Goal: Check status: Check status

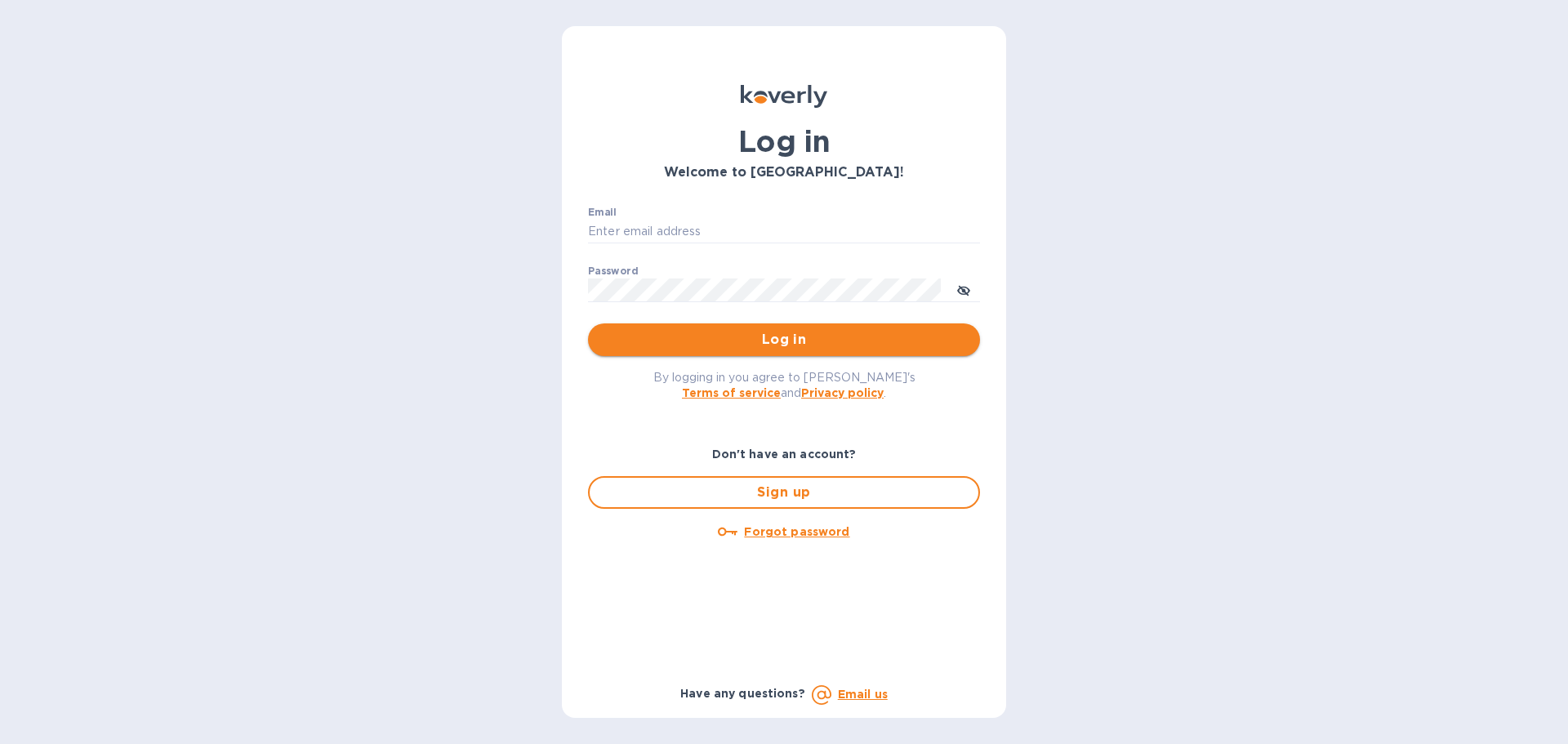
type input "[PERSON_NAME][EMAIL_ADDRESS][DOMAIN_NAME]"
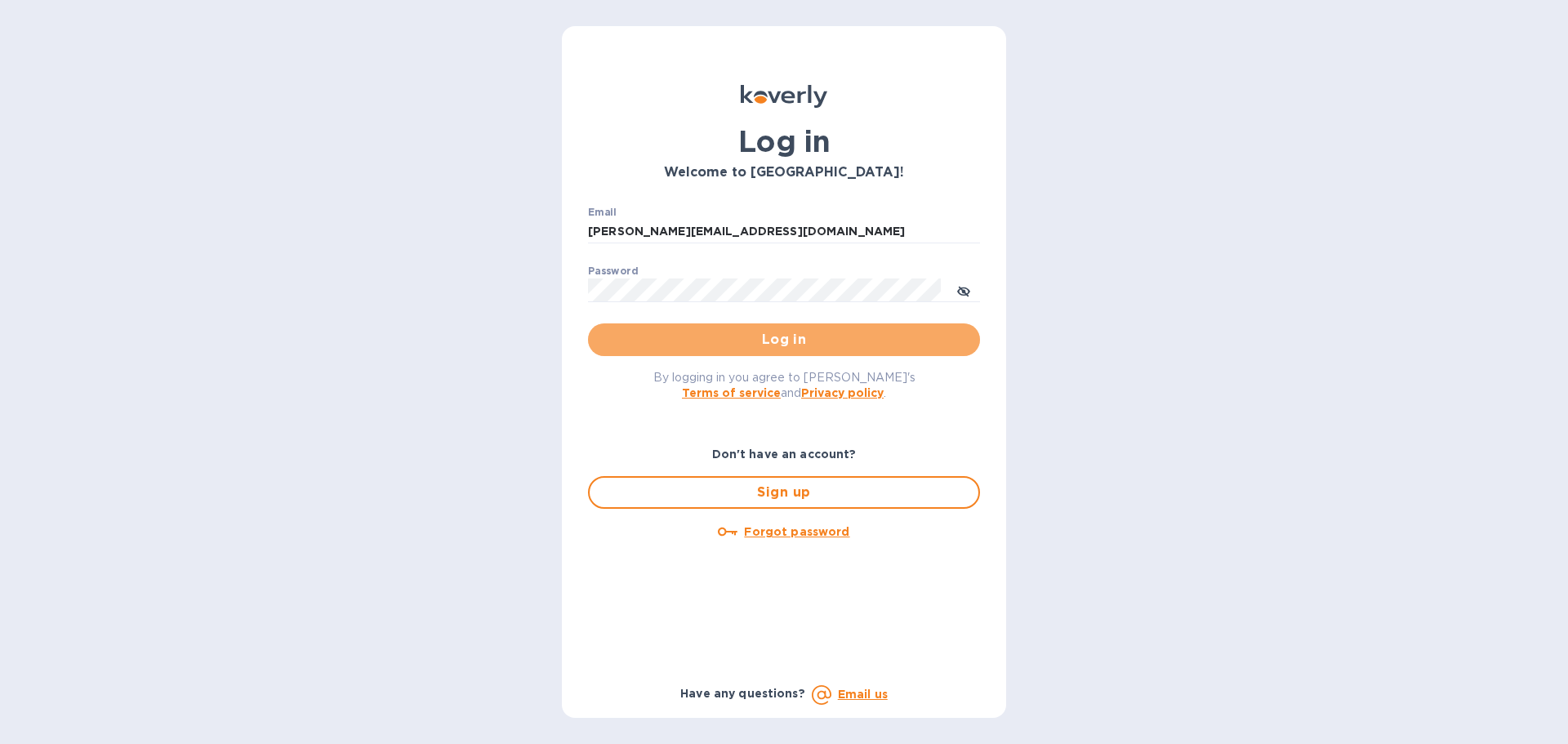
drag, startPoint x: 791, startPoint y: 352, endPoint x: 723, endPoint y: 337, distance: 69.6
click at [791, 351] on button "Log in" at bounding box center [784, 339] width 392 height 33
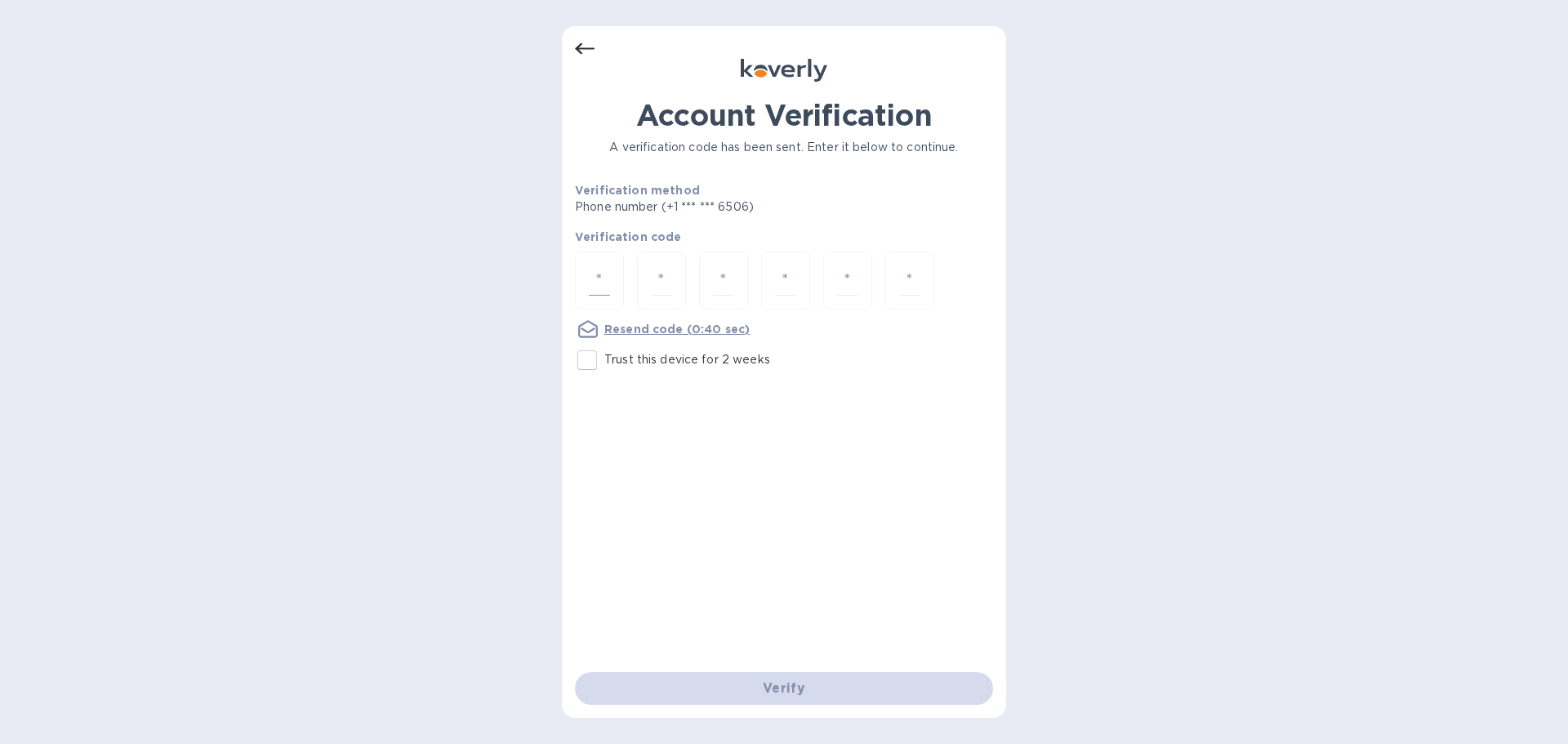
drag, startPoint x: 597, startPoint y: 361, endPoint x: 618, endPoint y: 293, distance: 71.2
click at [597, 359] on input "Trust this device for 2 weeks" at bounding box center [587, 360] width 35 height 35
checkbox input "true"
click at [618, 293] on div at bounding box center [599, 280] width 49 height 58
type input "5"
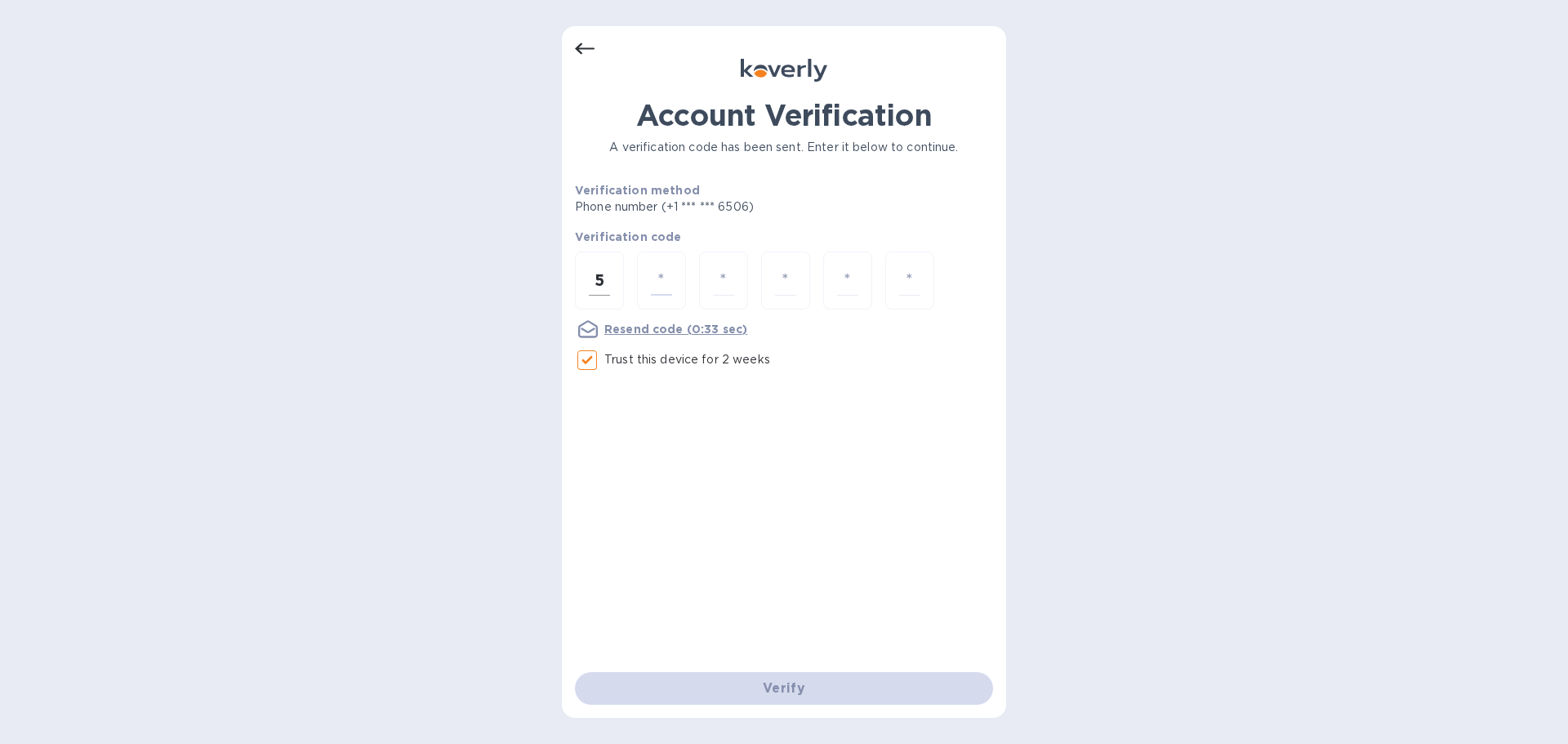
type input "1"
type input "5"
type input "8"
type input "3"
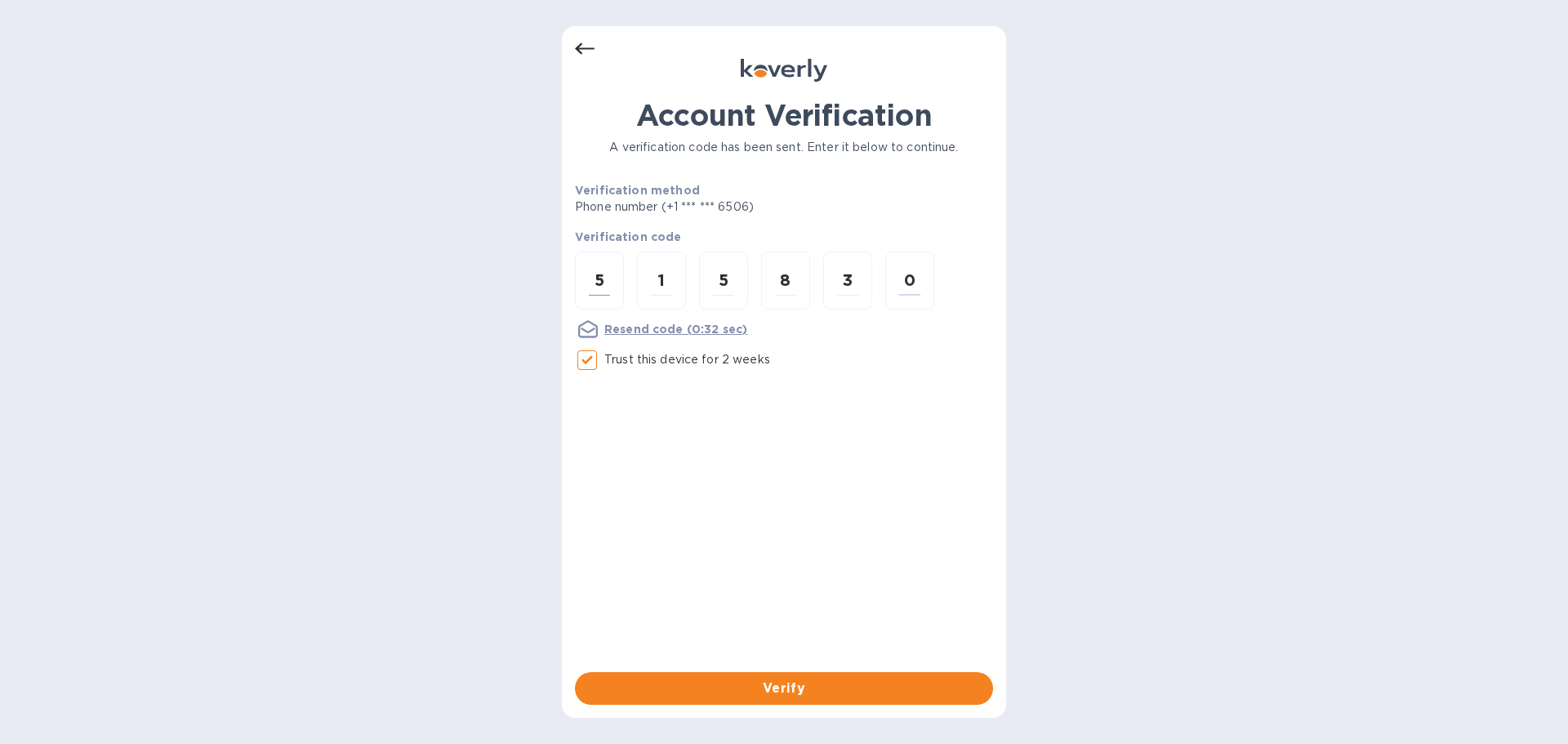
type input "0"
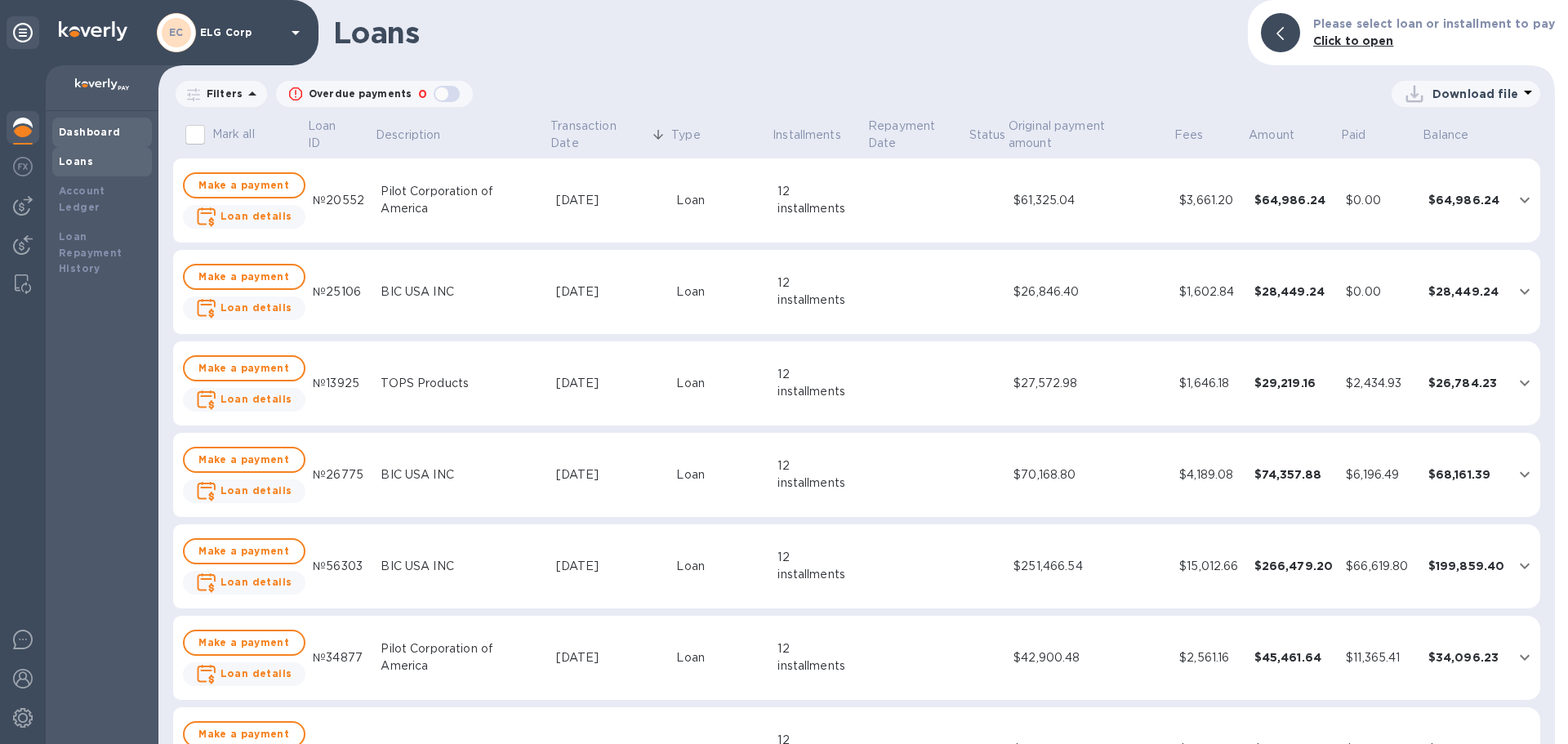
click at [113, 132] on b "Dashboard" at bounding box center [90, 132] width 62 height 12
